Goal: Task Accomplishment & Management: Complete application form

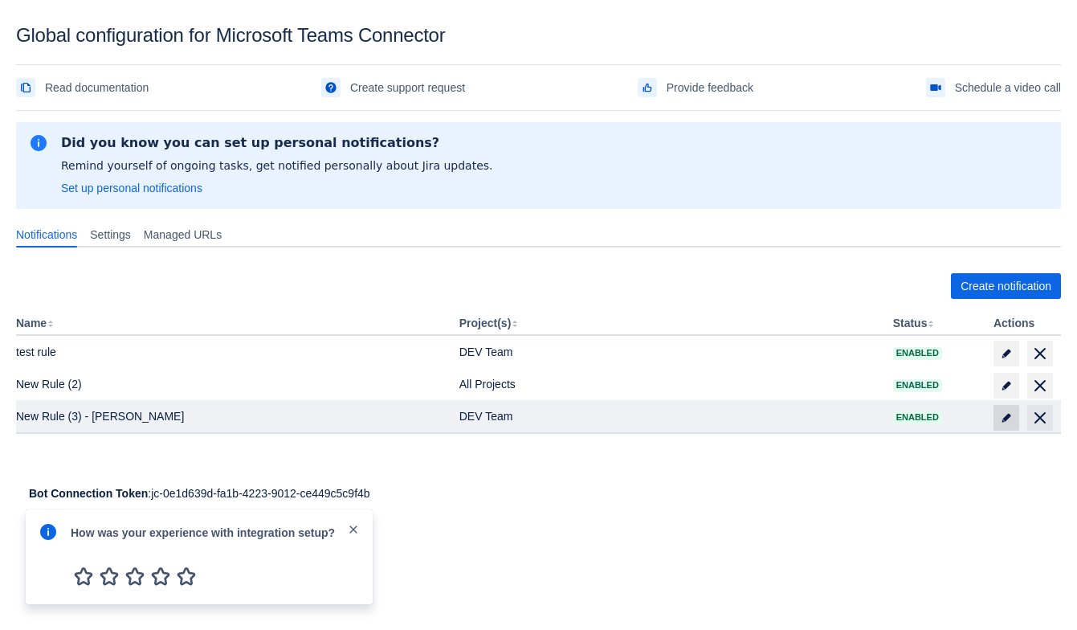
click at [1002, 411] on span "edit" at bounding box center [1006, 417] width 13 height 13
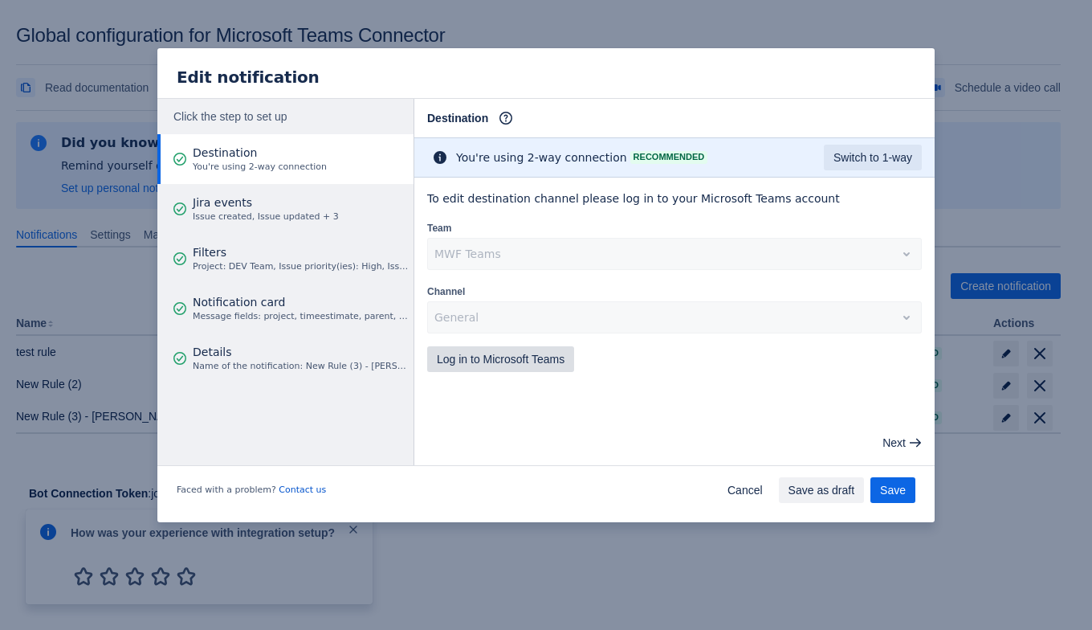
click at [475, 365] on span "Log in to Microsoft Teams" at bounding box center [501, 359] width 128 height 26
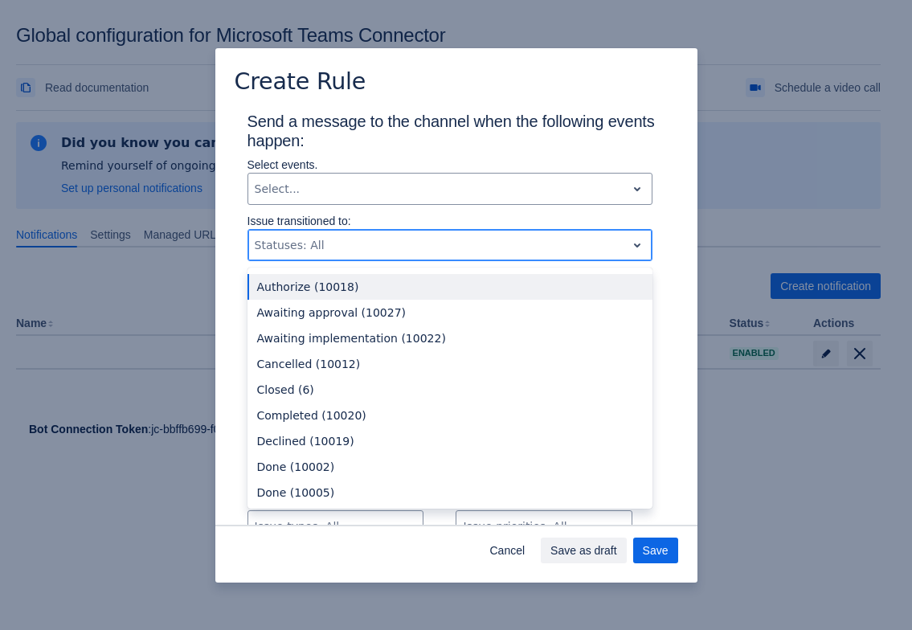
drag, startPoint x: 254, startPoint y: 242, endPoint x: 331, endPoint y: 239, distance: 77.2
click at [331, 239] on div "Scrollable content" at bounding box center [437, 244] width 365 height 19
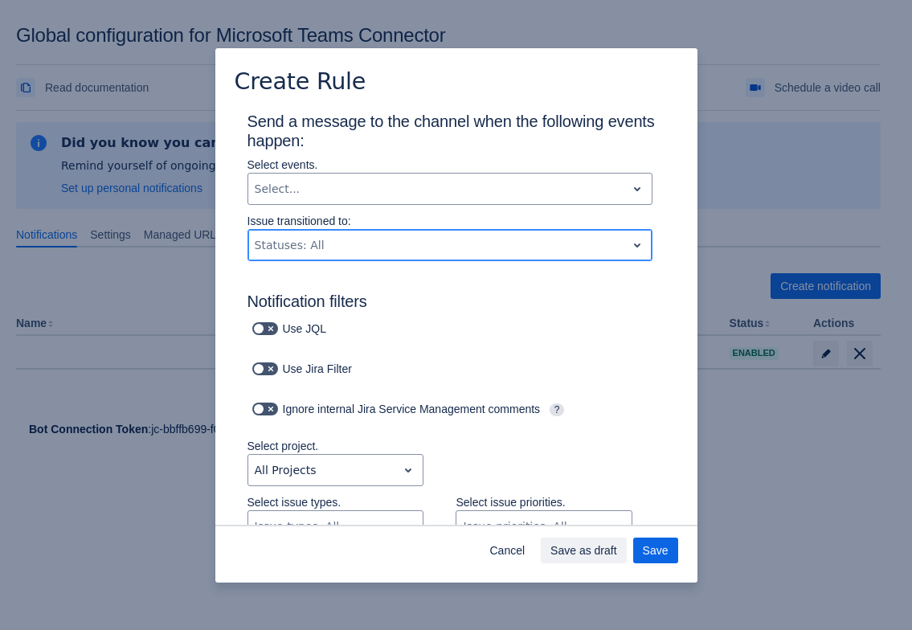
click at [331, 239] on div "Scrollable content" at bounding box center [437, 244] width 365 height 19
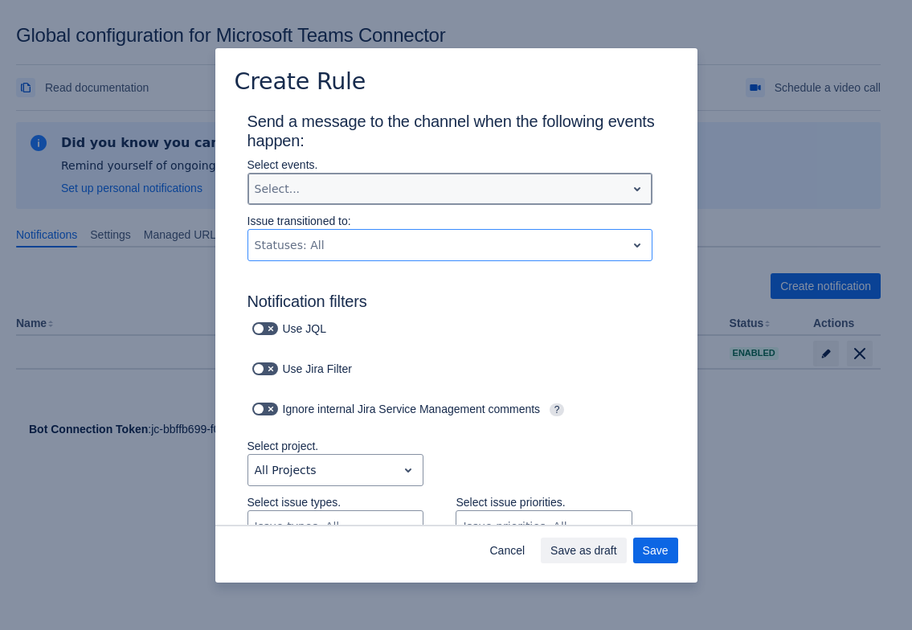
click at [304, 182] on div "Scrollable content" at bounding box center [437, 188] width 365 height 19
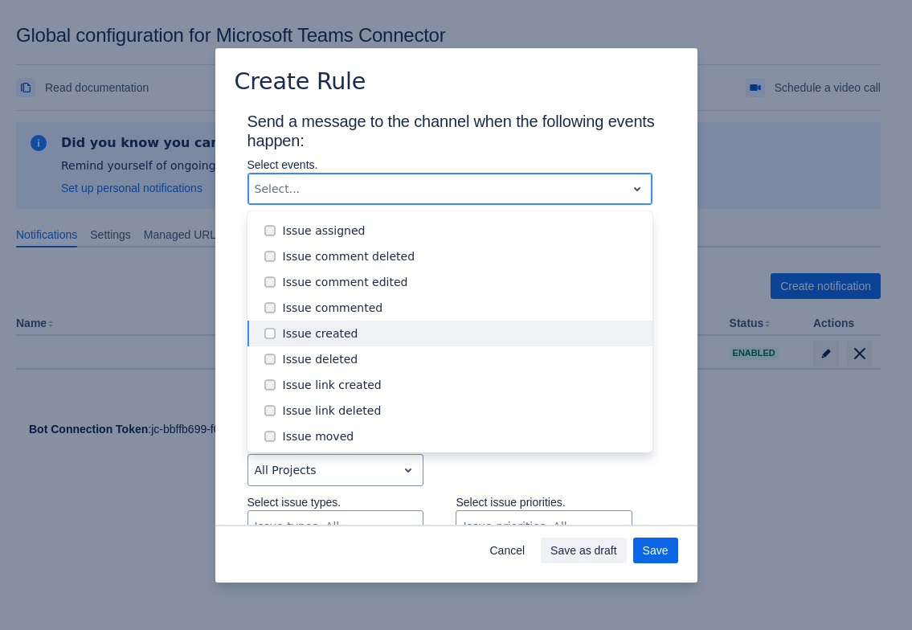
scroll to position [100, 0]
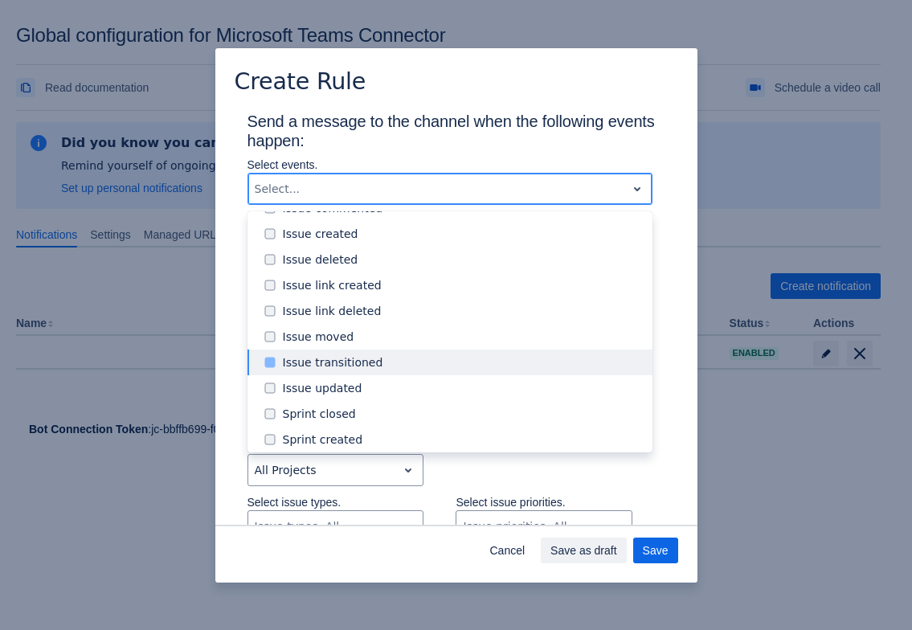
click at [285, 349] on div "Issue transitioned" at bounding box center [449, 362] width 405 height 26
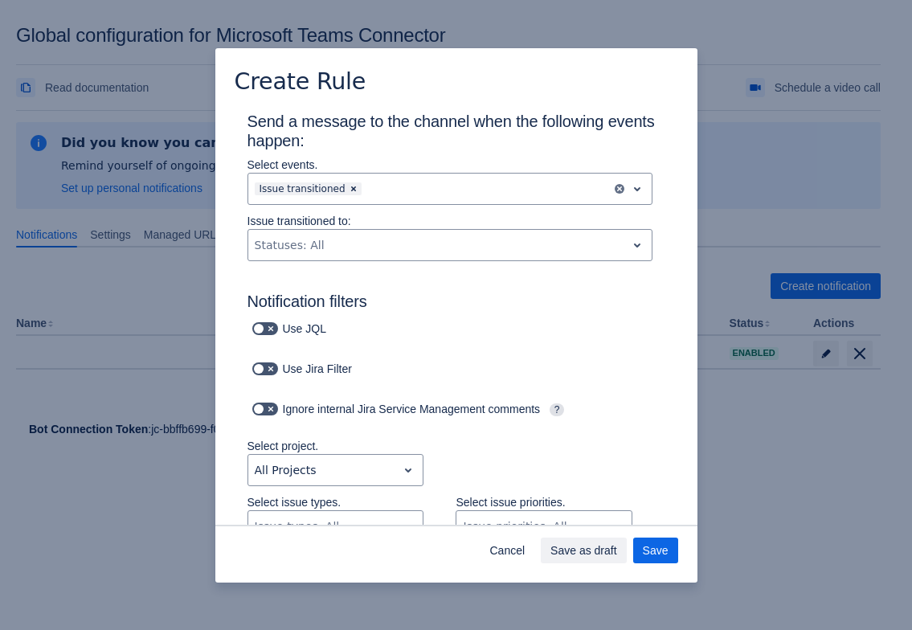
click at [211, 272] on div "Create Rule Send a message to the channel when the following events happen: Sel…" at bounding box center [456, 315] width 912 height 630
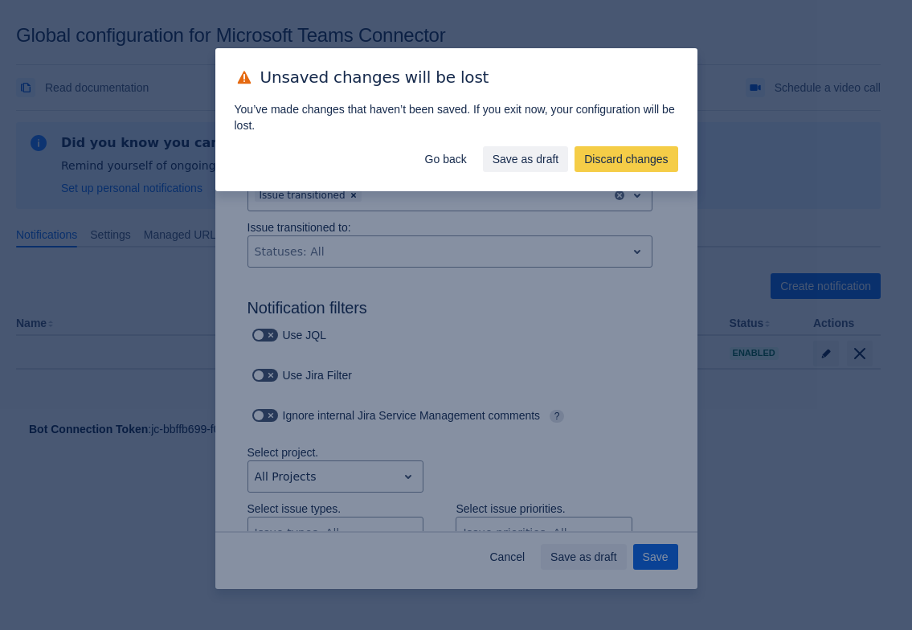
click at [453, 239] on div "Unsaved changes will be lost You’ve made changes that haven’t been saved. If yo…" at bounding box center [456, 315] width 912 height 630
click at [446, 160] on span "Go back" at bounding box center [446, 159] width 42 height 26
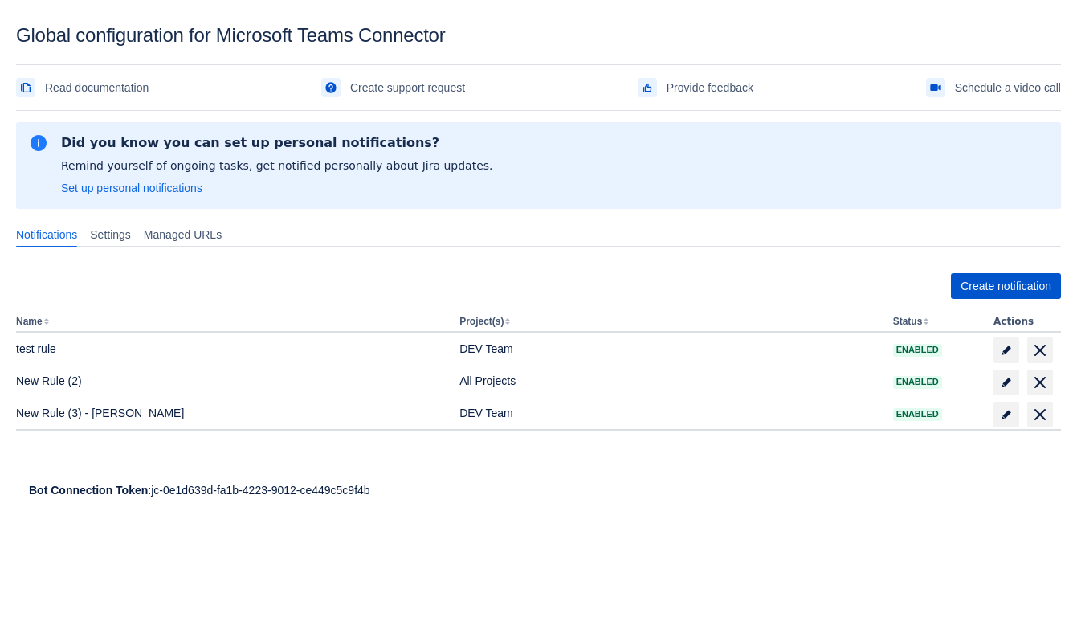
click at [974, 280] on span "Create notification" at bounding box center [1006, 286] width 91 height 26
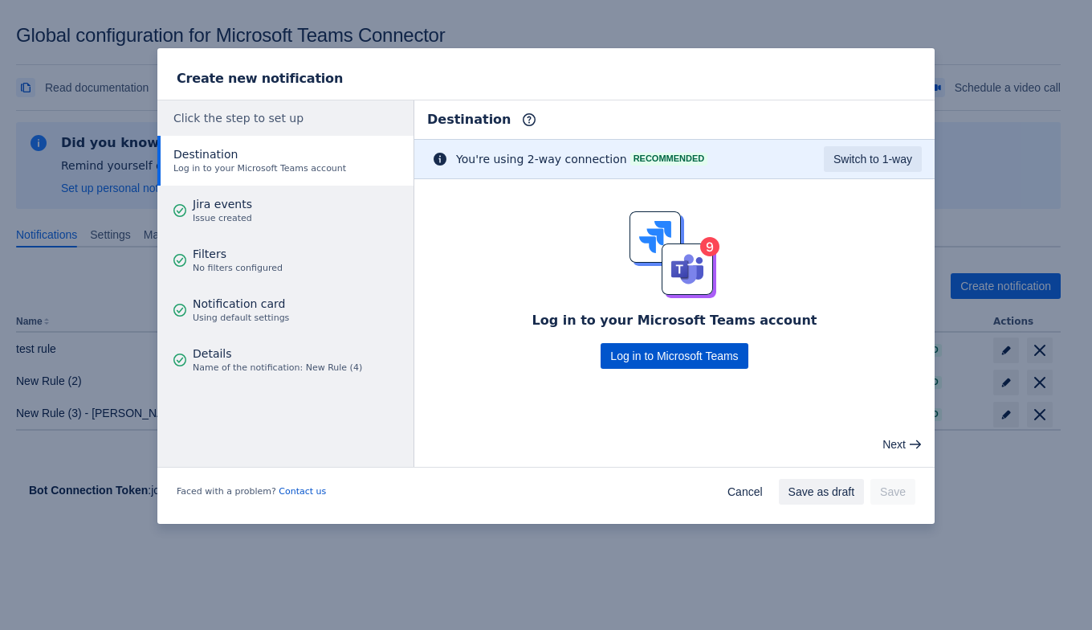
click at [659, 355] on span "Log in to Microsoft Teams" at bounding box center [674, 356] width 128 height 26
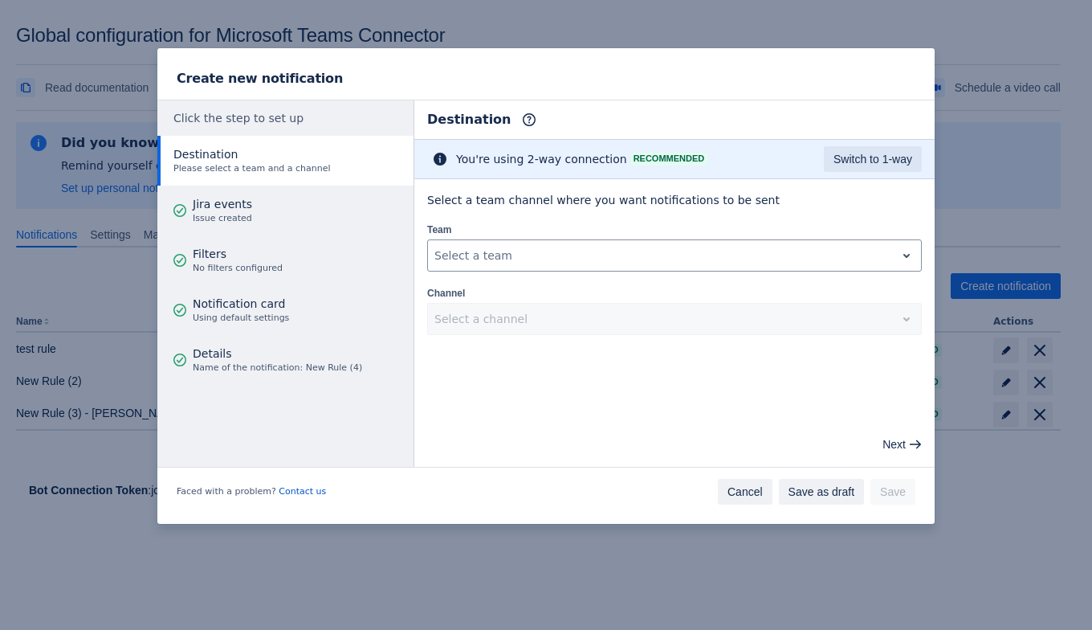
click at [745, 489] on span "Cancel" at bounding box center [745, 492] width 35 height 26
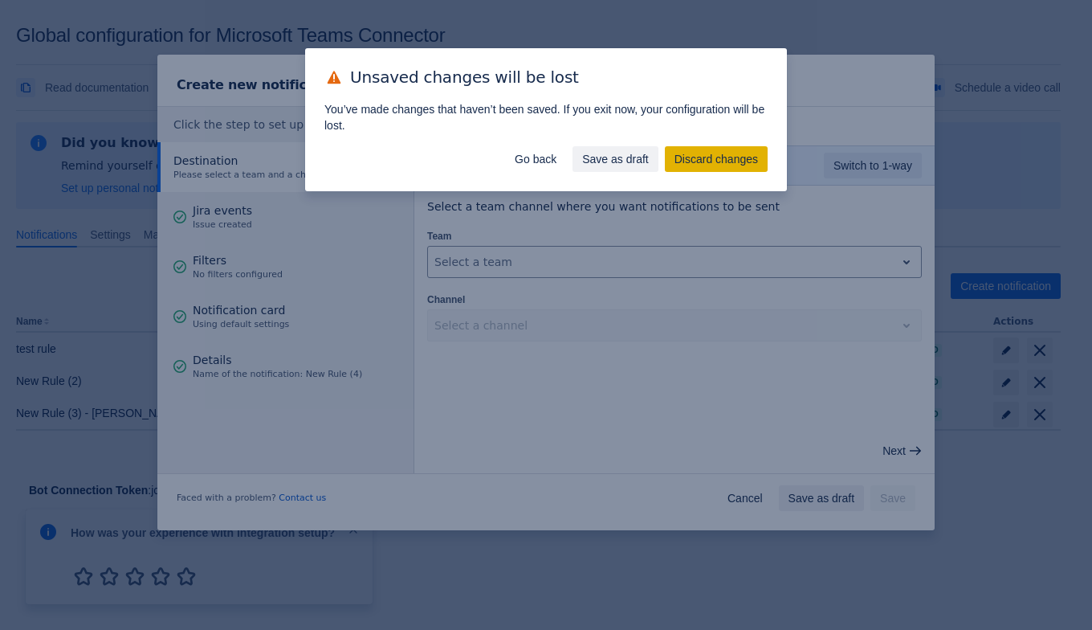
click at [742, 157] on span "Discard changes" at bounding box center [717, 159] width 84 height 26
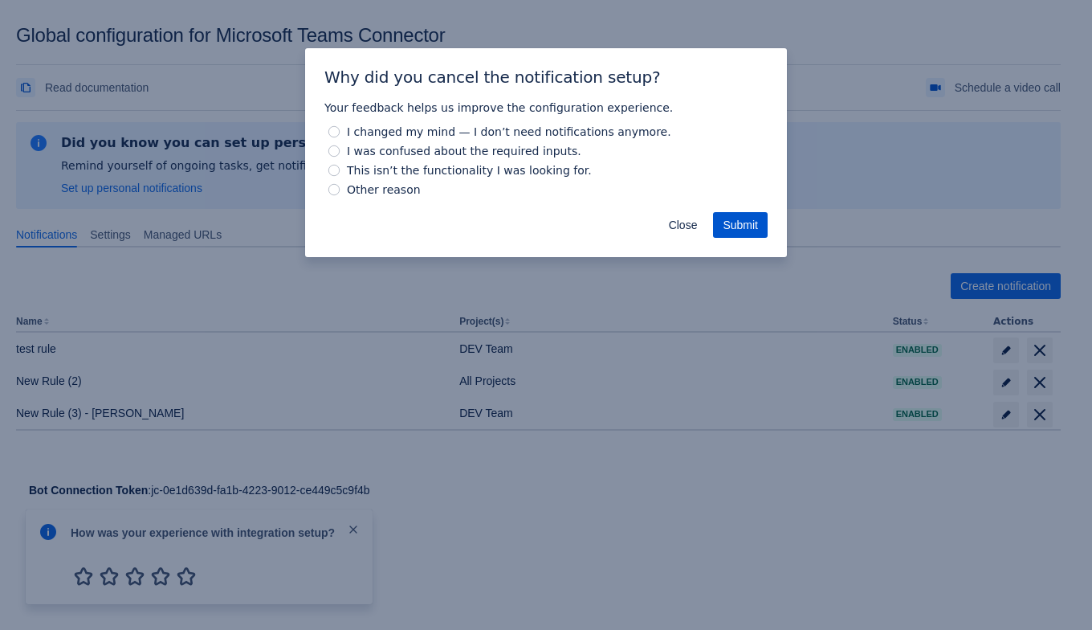
click at [733, 220] on span "Submit" at bounding box center [740, 225] width 35 height 26
click at [659, 241] on div "Close Submit" at bounding box center [546, 228] width 482 height 58
click at [679, 236] on span "Close" at bounding box center [683, 225] width 29 height 26
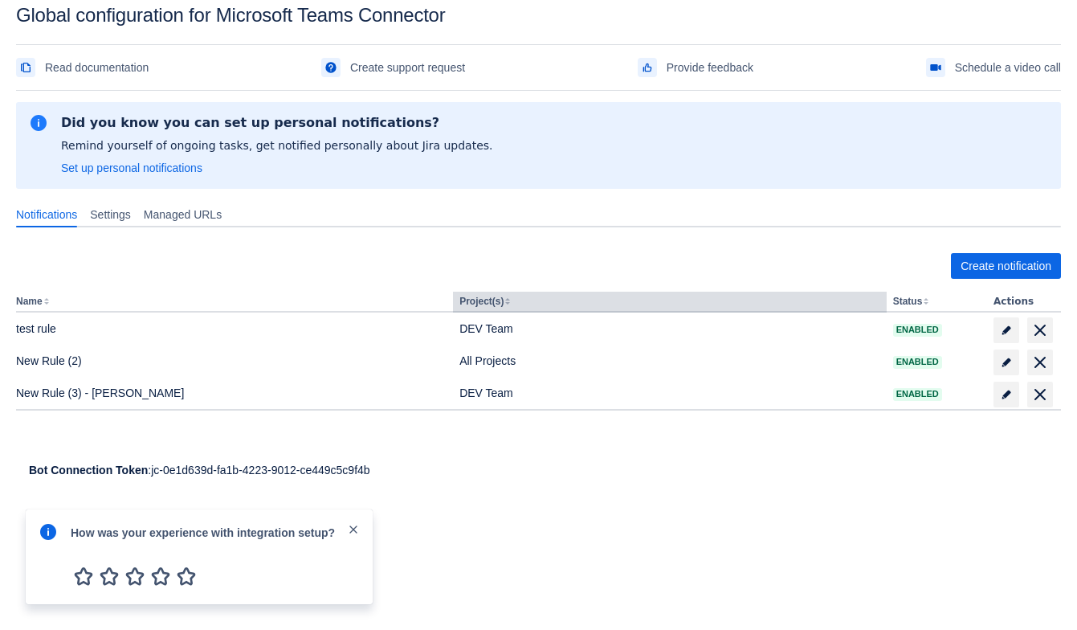
scroll to position [23, 0]
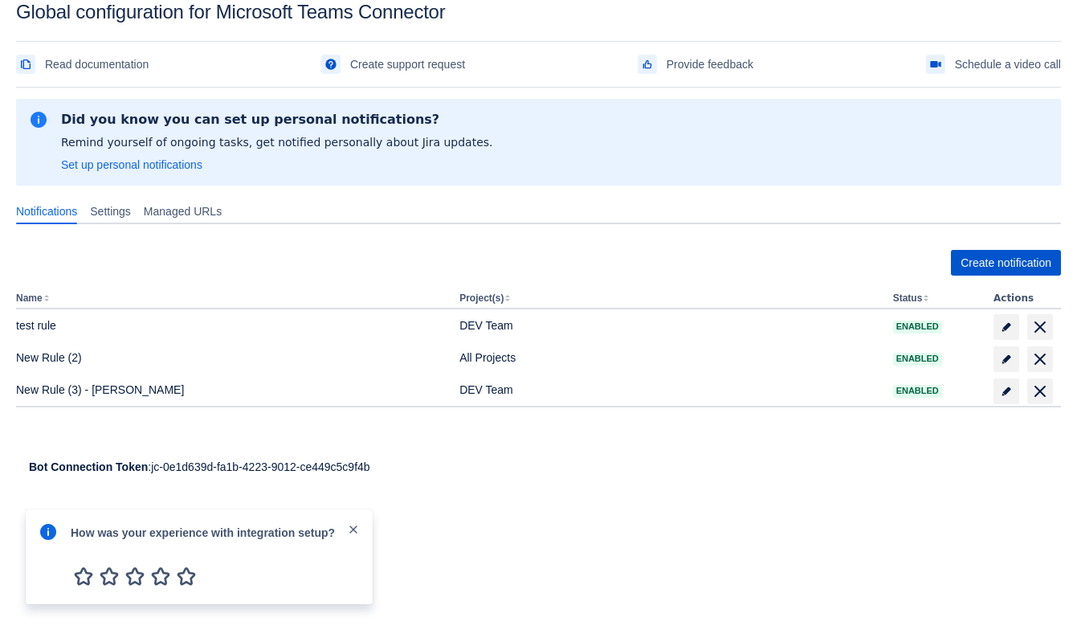
click at [969, 260] on span "Create notification" at bounding box center [1006, 263] width 91 height 26
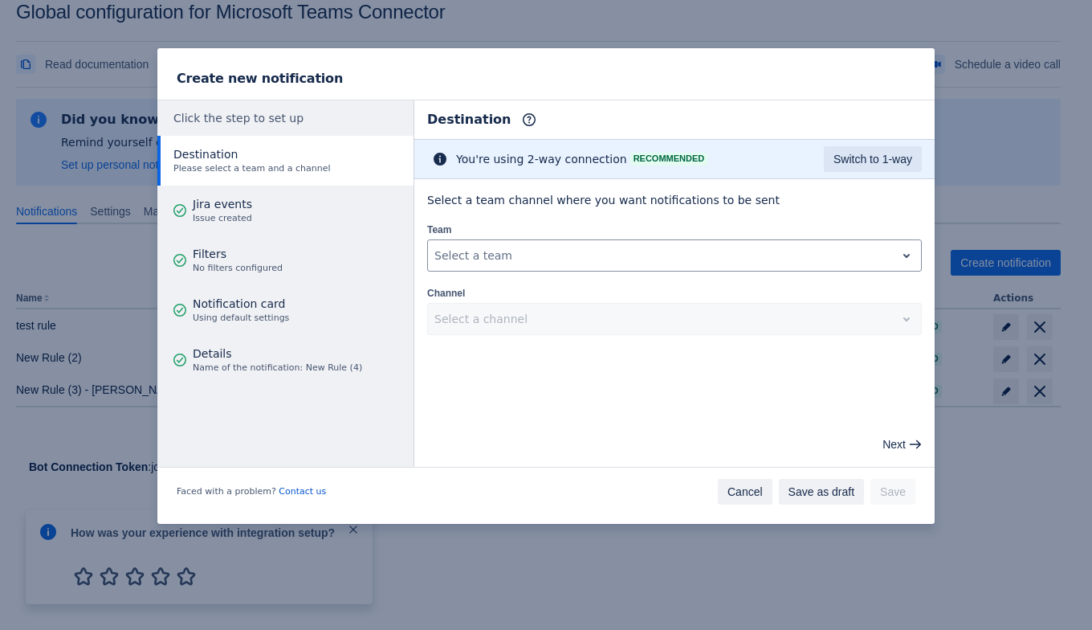
click at [747, 490] on span "Cancel" at bounding box center [745, 492] width 35 height 26
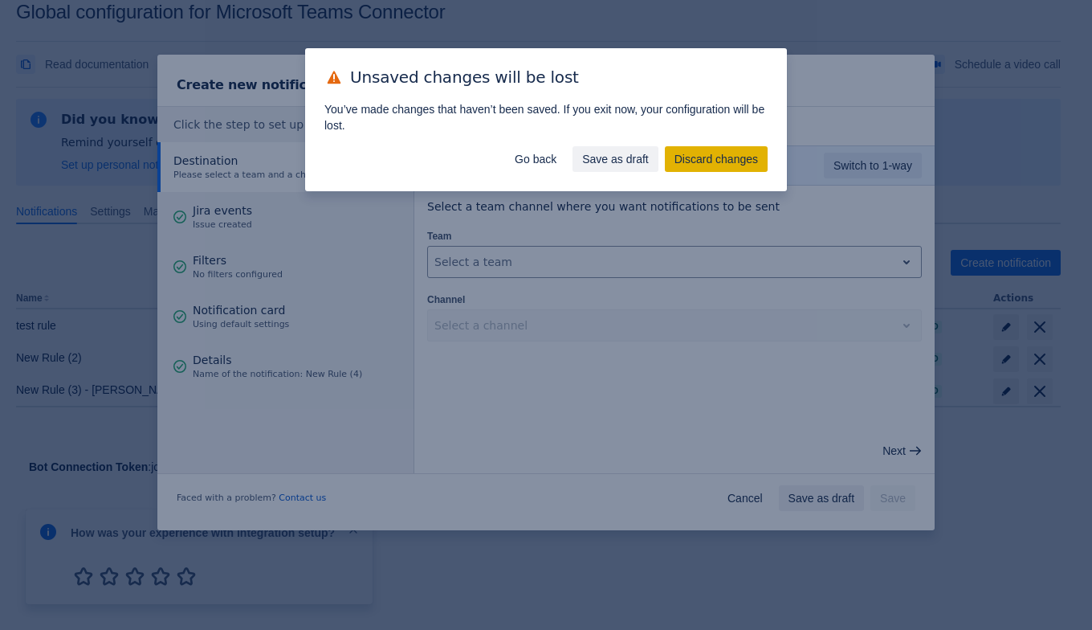
click at [731, 165] on span "Discard changes" at bounding box center [717, 159] width 84 height 26
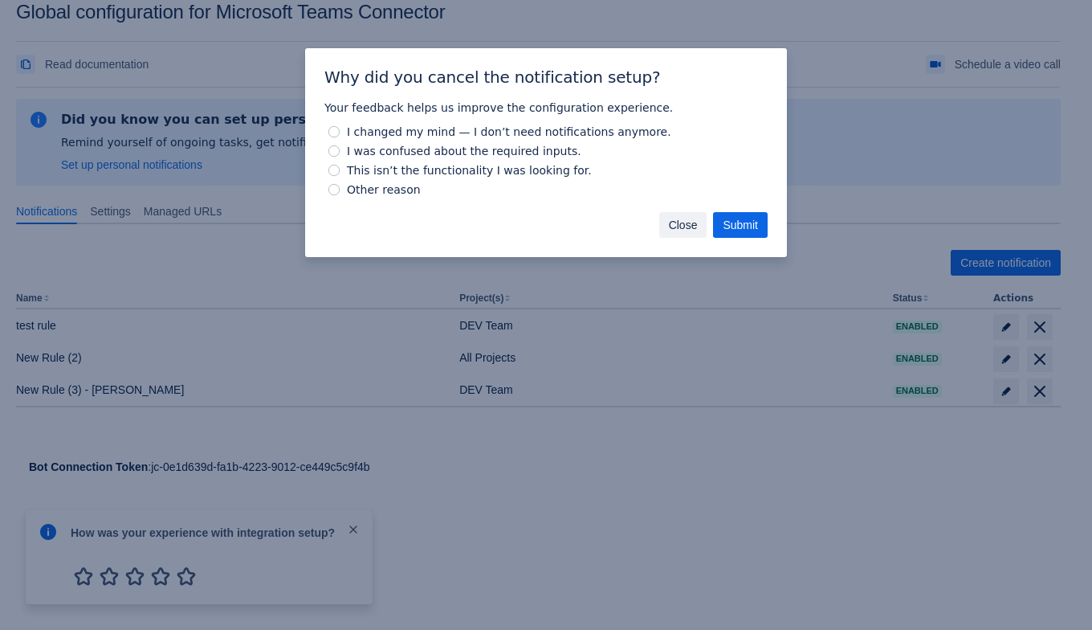
click at [682, 223] on span "Close" at bounding box center [683, 225] width 29 height 26
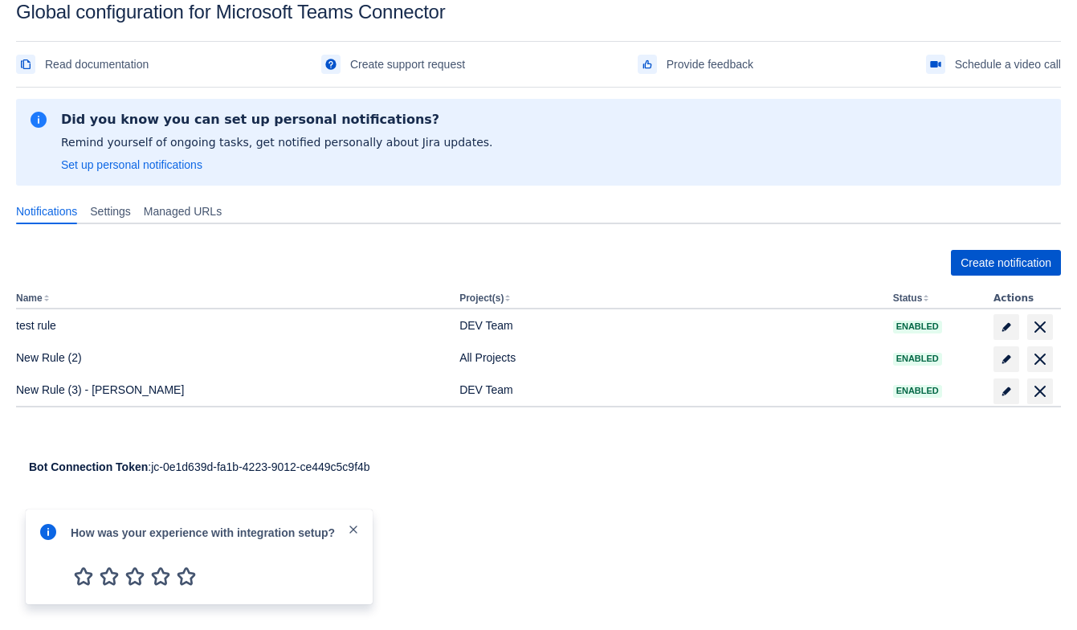
click at [961, 257] on span "Create notification" at bounding box center [1006, 263] width 91 height 26
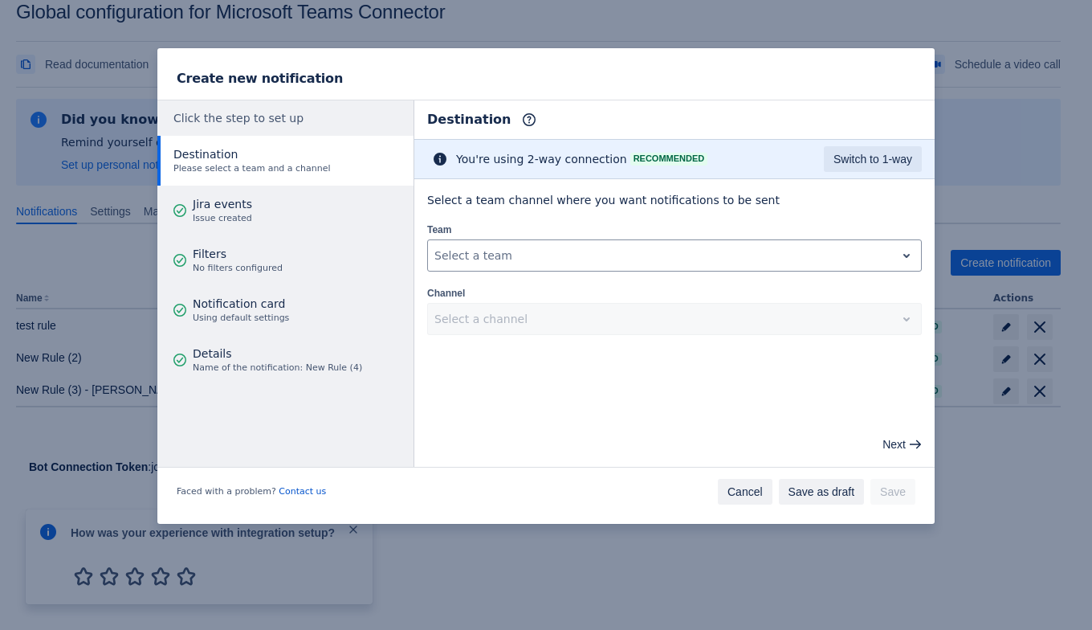
click at [753, 490] on span "Cancel" at bounding box center [745, 492] width 35 height 26
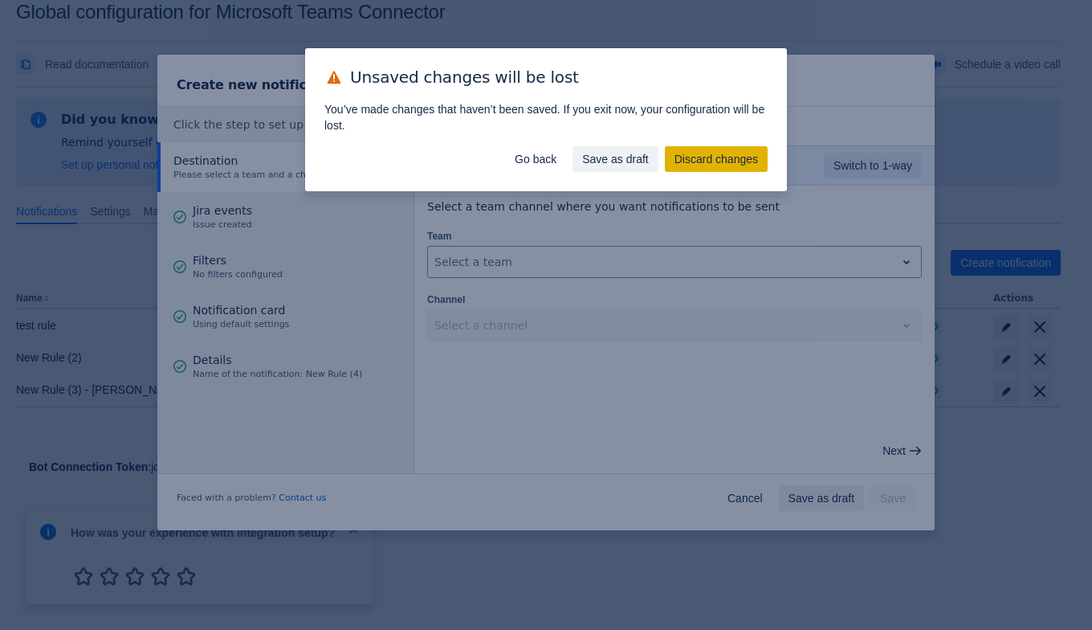
click at [717, 150] on span "Discard changes" at bounding box center [717, 159] width 84 height 26
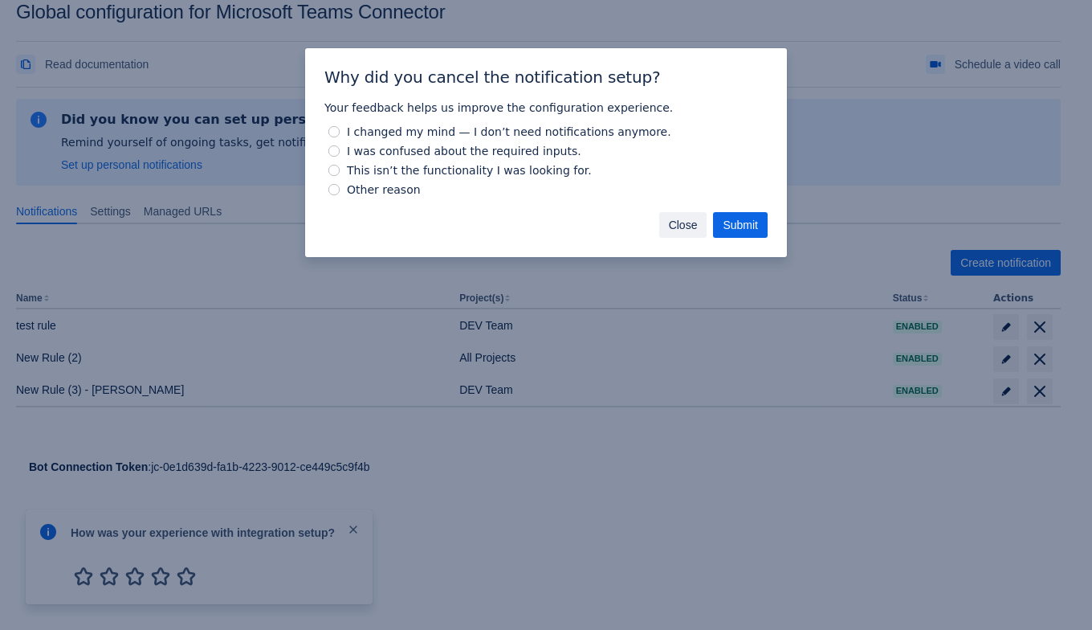
click at [695, 223] on span "Close" at bounding box center [683, 225] width 29 height 26
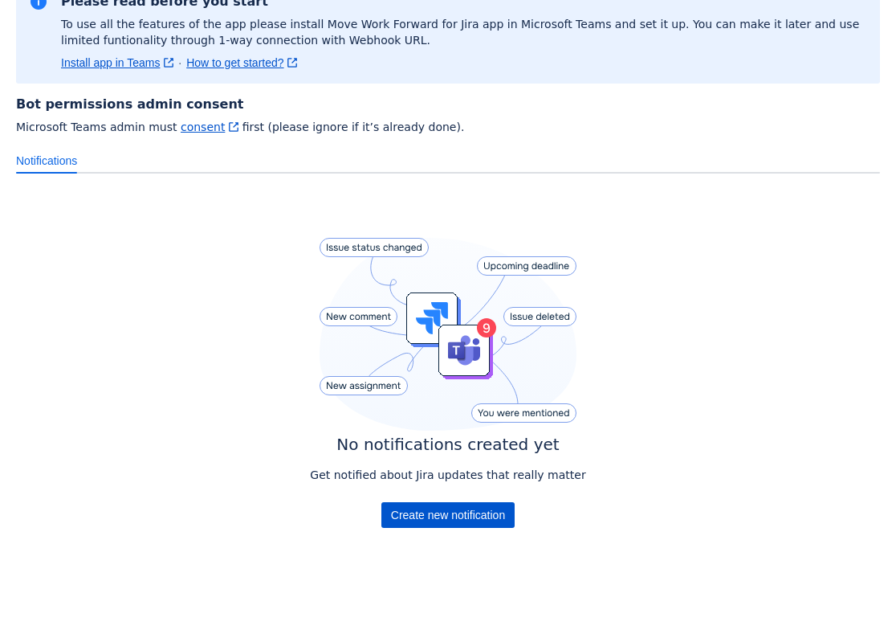
click at [467, 505] on span "Create new notification" at bounding box center [448, 515] width 114 height 26
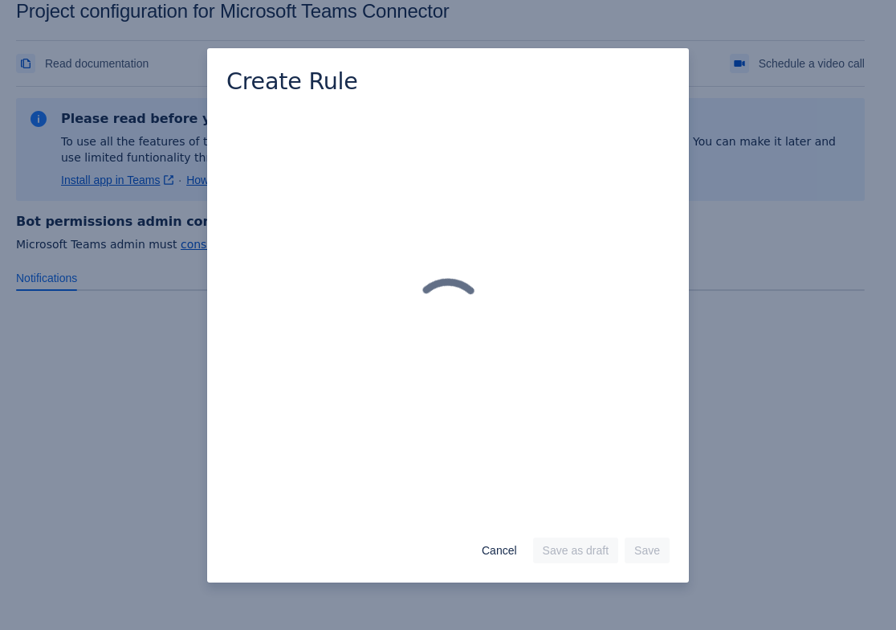
scroll to position [23, 0]
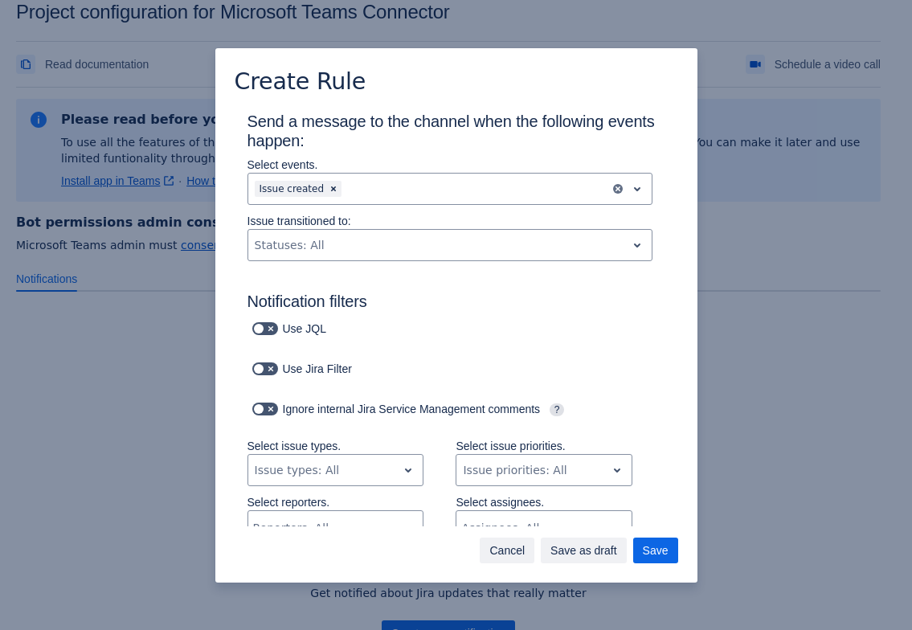
click at [508, 545] on span "Cancel" at bounding box center [506, 550] width 35 height 26
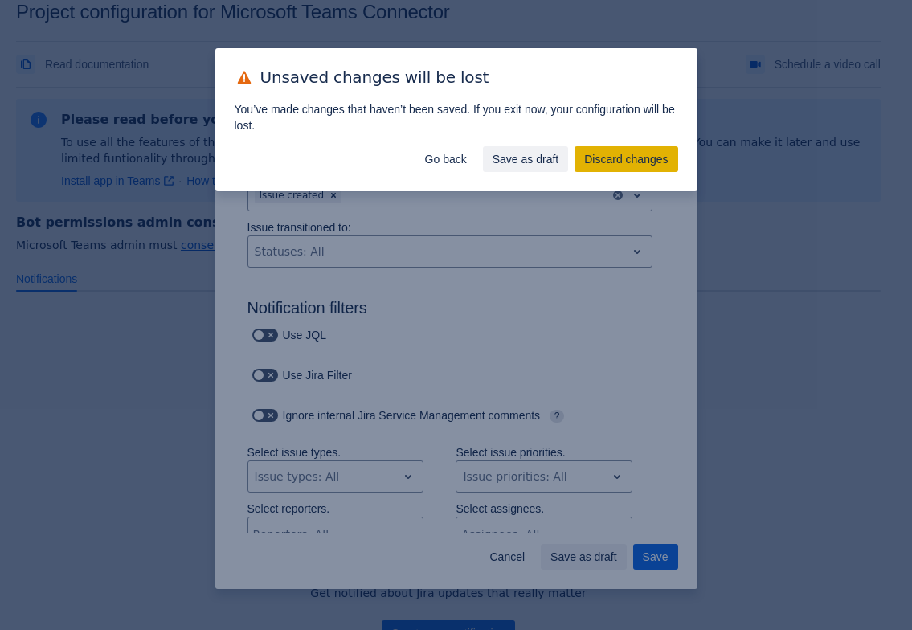
click at [611, 165] on span "Discard changes" at bounding box center [626, 159] width 84 height 26
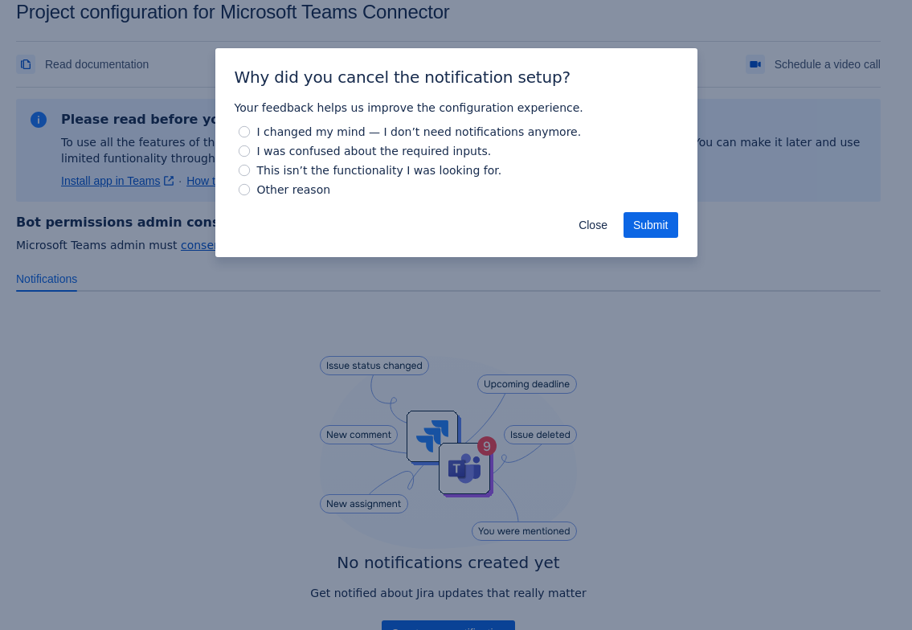
click at [254, 196] on span "Other reason" at bounding box center [294, 189] width 80 height 19
click at [250, 195] on input "Other reason" at bounding box center [244, 189] width 11 height 11
radio input "true"
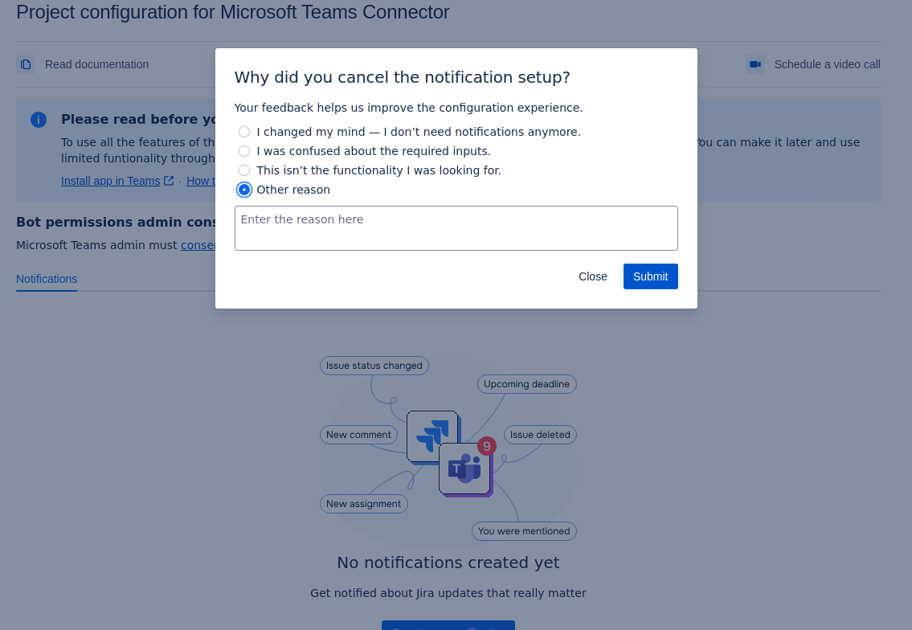
click at [657, 284] on span "Submit" at bounding box center [650, 276] width 35 height 26
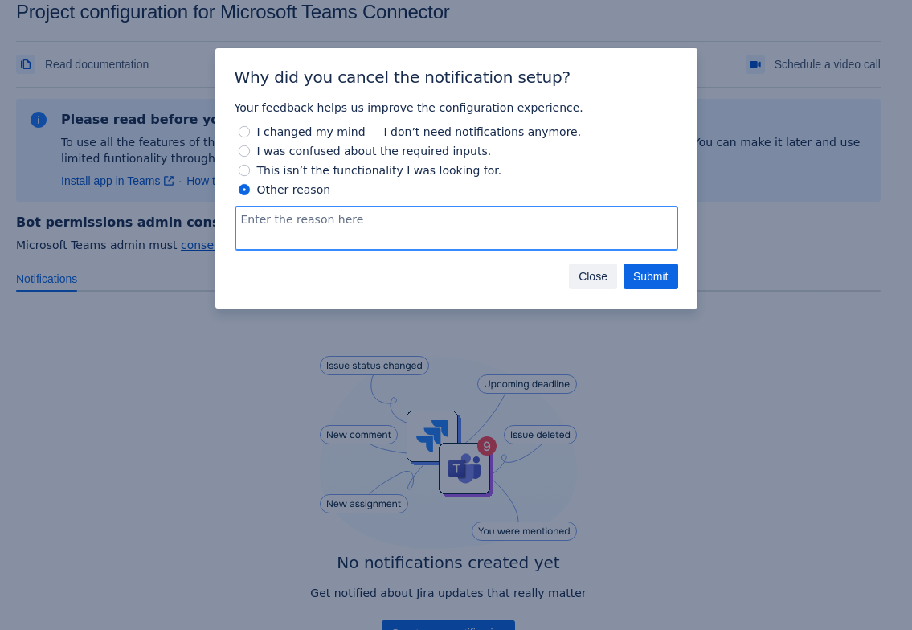
click at [598, 273] on span "Close" at bounding box center [592, 276] width 29 height 26
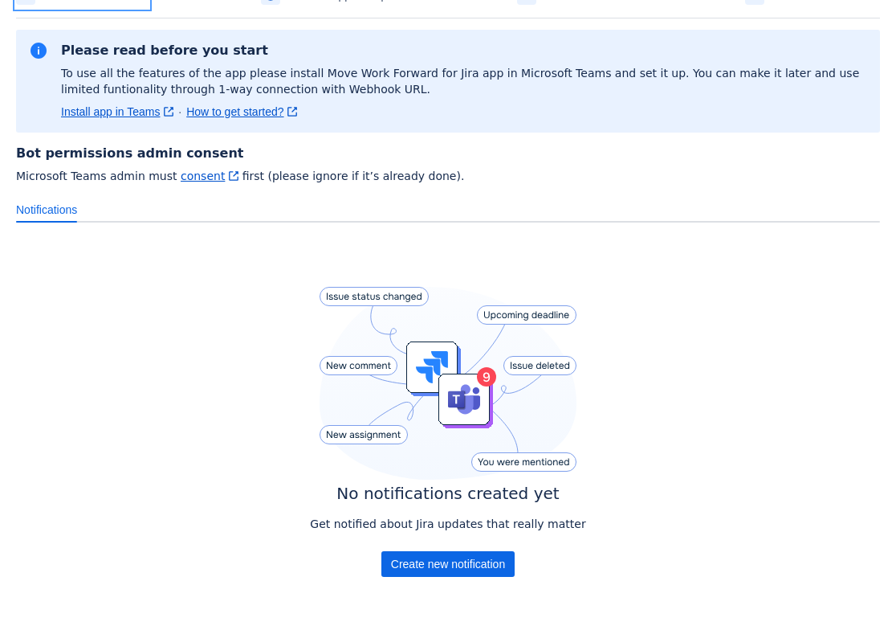
scroll to position [141, 0]
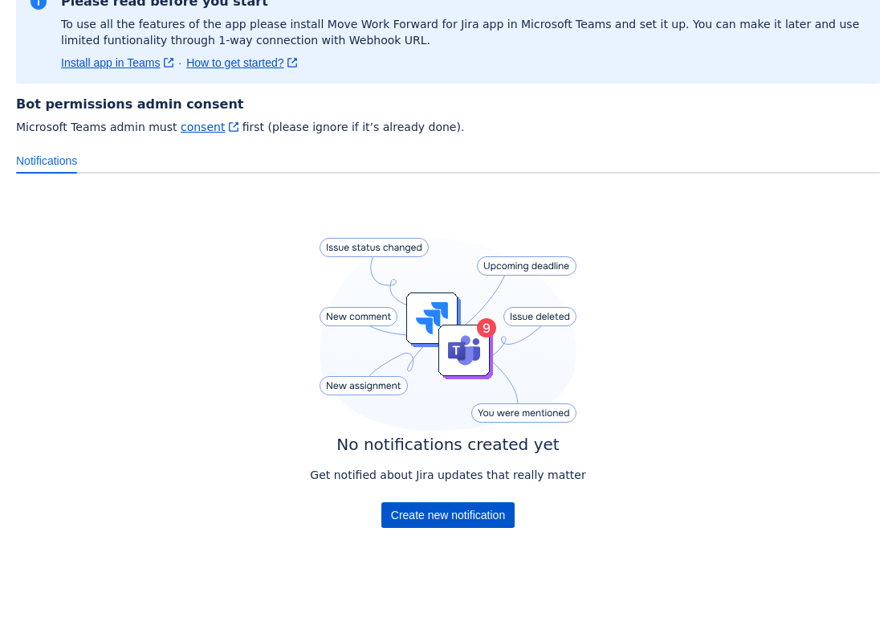
click at [432, 501] on div "No notifications created yet Get notified about Jira updates that really matter…" at bounding box center [447, 386] width 275 height 296
click at [435, 508] on span "Create new notification" at bounding box center [448, 515] width 114 height 26
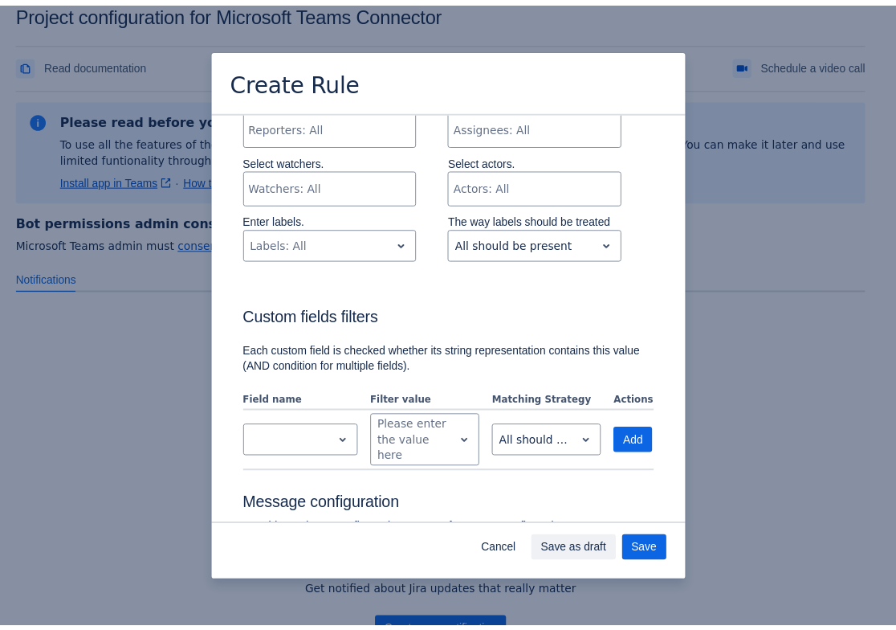
scroll to position [0, 0]
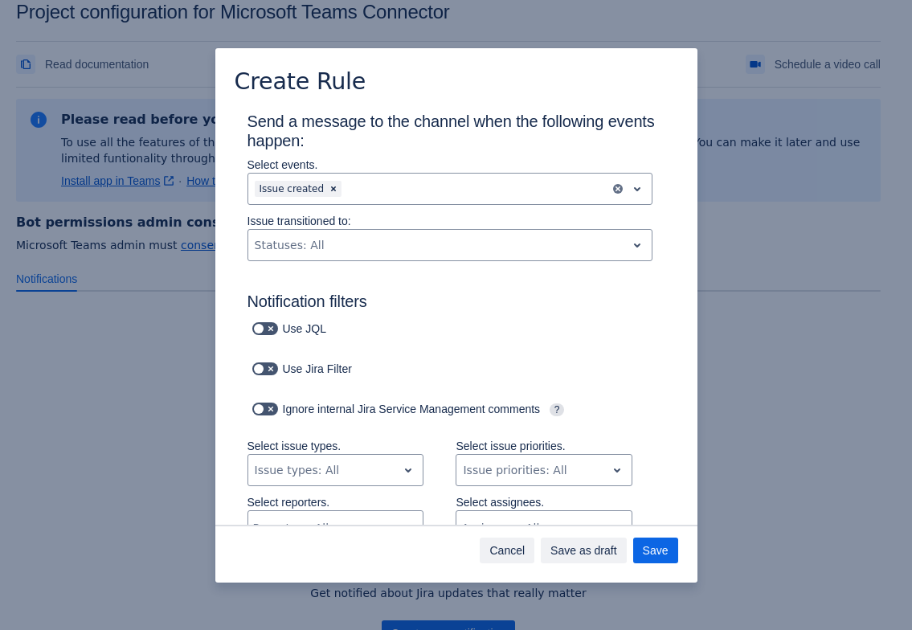
click at [519, 549] on span "Cancel" at bounding box center [506, 550] width 35 height 26
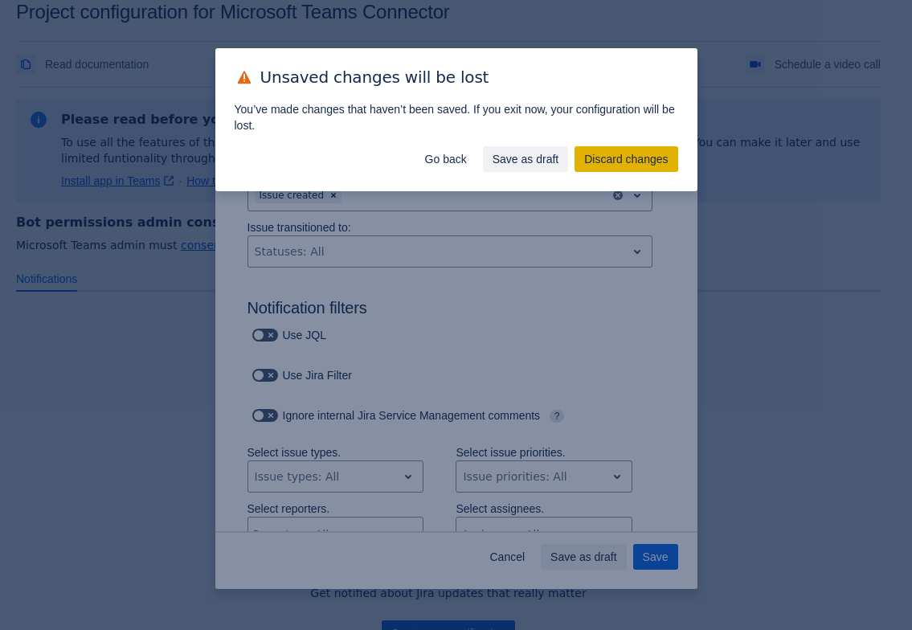
click at [608, 160] on span "Discard changes" at bounding box center [626, 159] width 84 height 26
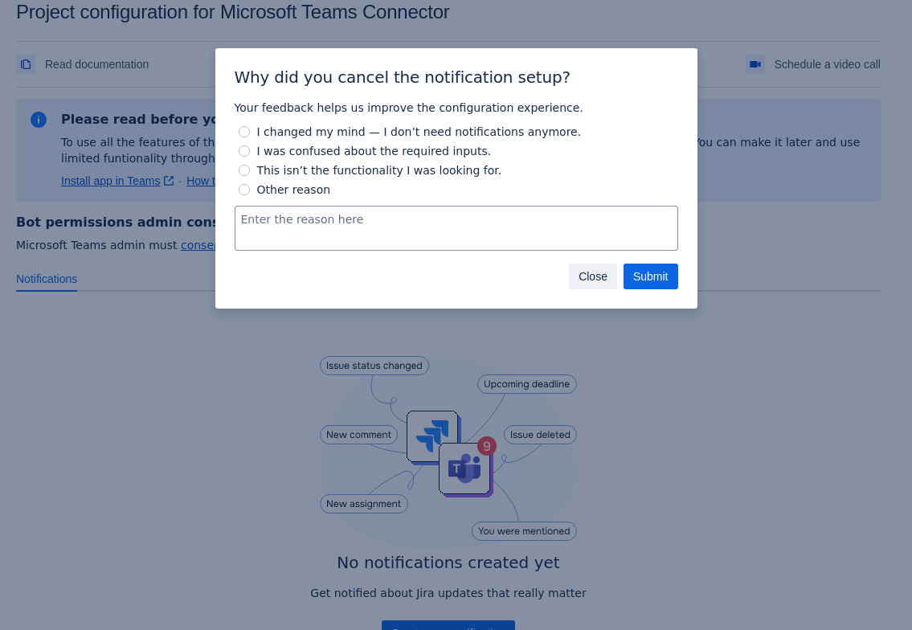
click at [594, 275] on span "Close" at bounding box center [592, 276] width 29 height 26
